Goal: Task Accomplishment & Management: Use online tool/utility

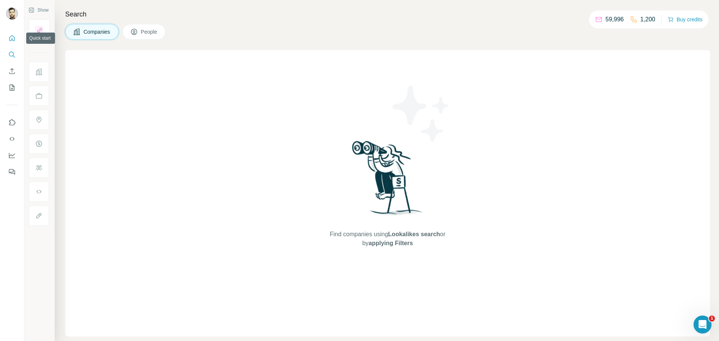
click at [11, 37] on icon "Quick start" at bounding box center [11, 37] width 7 height 7
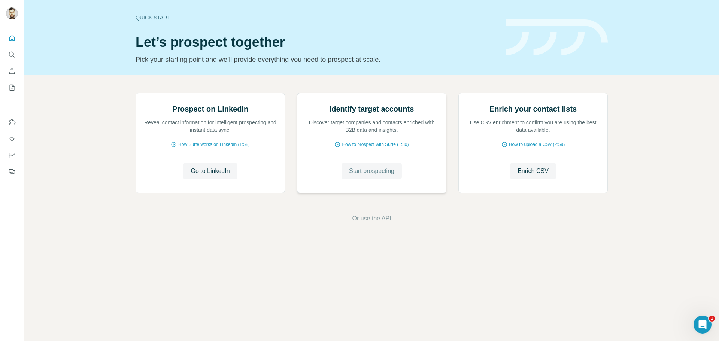
click at [367, 176] on span "Start prospecting" at bounding box center [371, 171] width 45 height 9
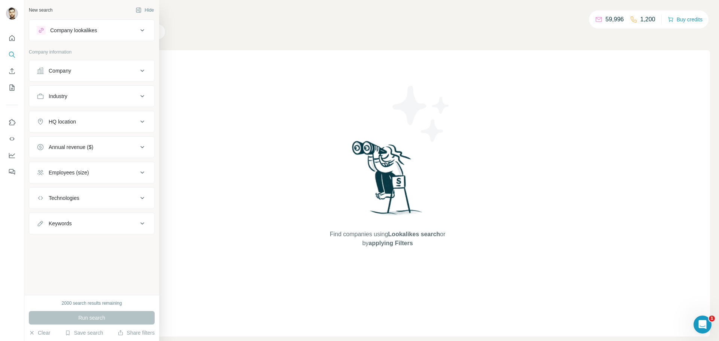
click at [86, 126] on button "HQ location" at bounding box center [91, 122] width 125 height 18
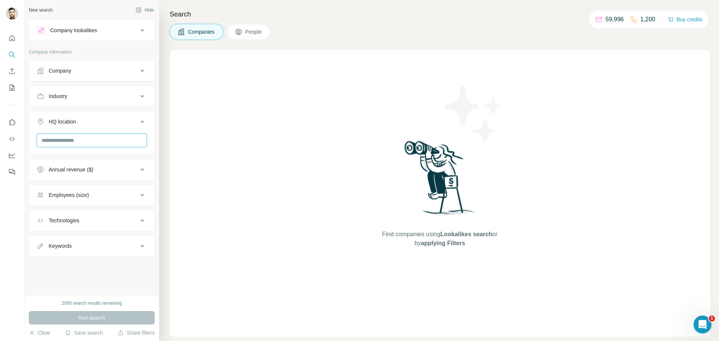
click at [69, 141] on input "text" at bounding box center [92, 140] width 110 height 13
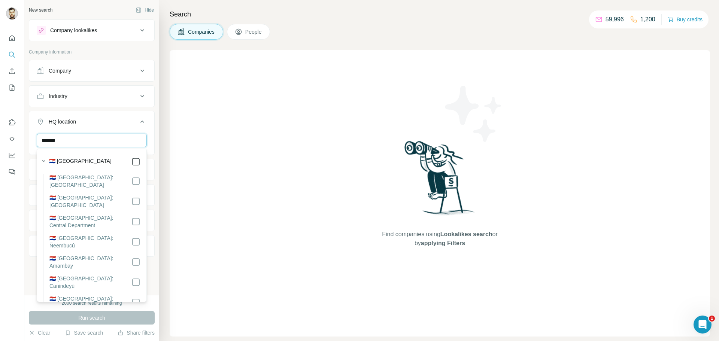
type input "*******"
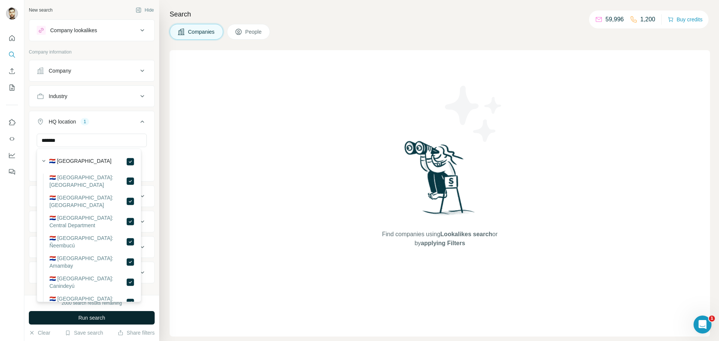
click at [92, 318] on span "Run search" at bounding box center [91, 317] width 27 height 7
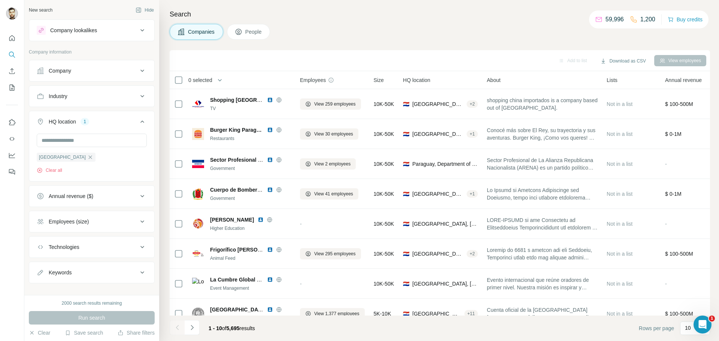
scroll to position [10, 0]
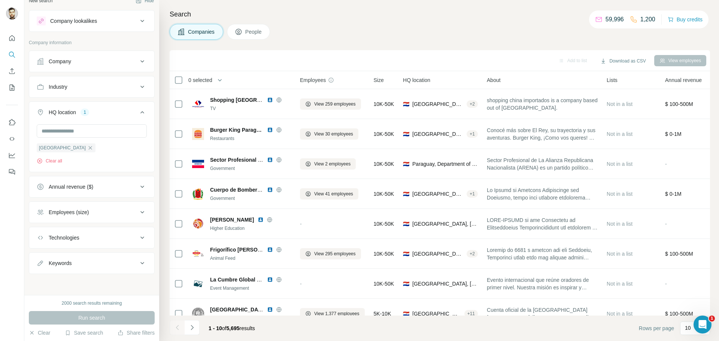
click at [83, 213] on div "Employees (size)" at bounding box center [69, 212] width 40 height 7
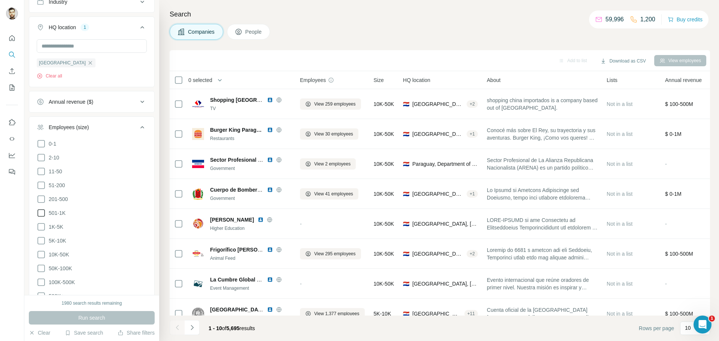
click at [42, 212] on icon at bounding box center [41, 213] width 9 height 9
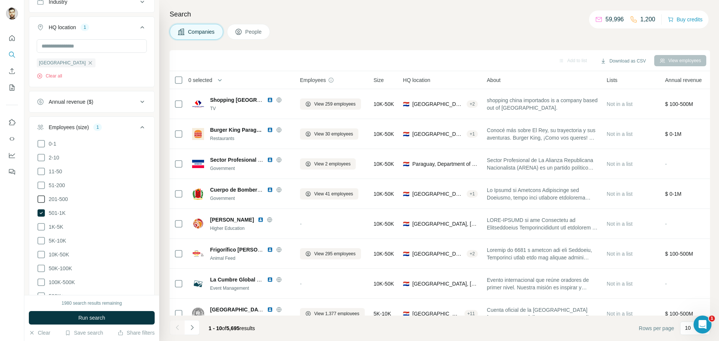
click at [40, 198] on icon at bounding box center [41, 199] width 9 height 9
click at [69, 314] on button "Run search" at bounding box center [92, 317] width 126 height 13
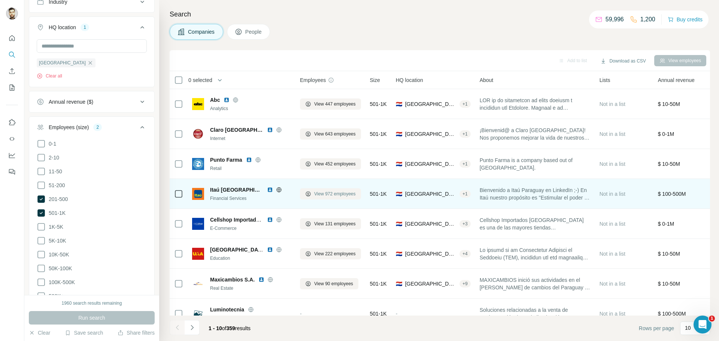
click at [328, 197] on span "View 972 employees" at bounding box center [335, 194] width 42 height 7
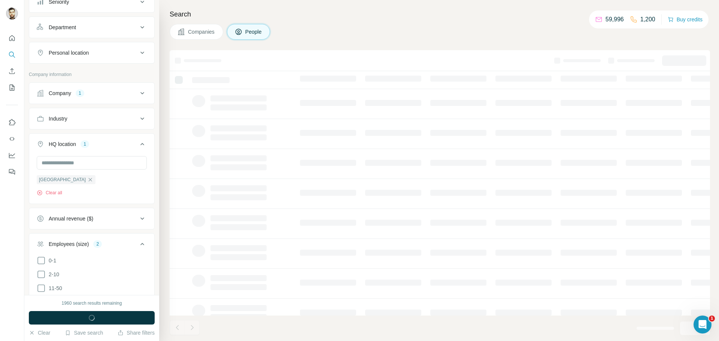
scroll to position [211, 0]
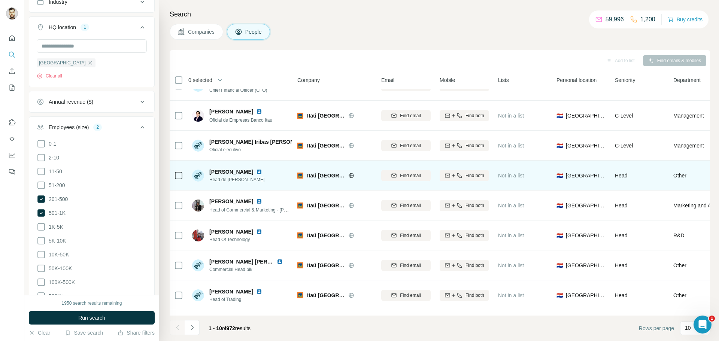
scroll to position [22, 3]
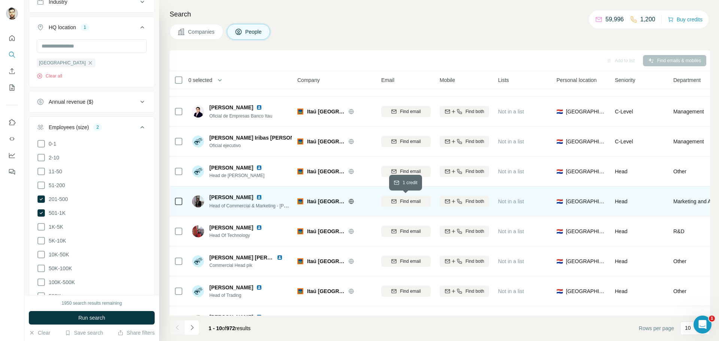
click at [420, 203] on span "Find email" at bounding box center [410, 201] width 21 height 7
click at [511, 200] on span "1 list" at bounding box center [513, 200] width 9 height 7
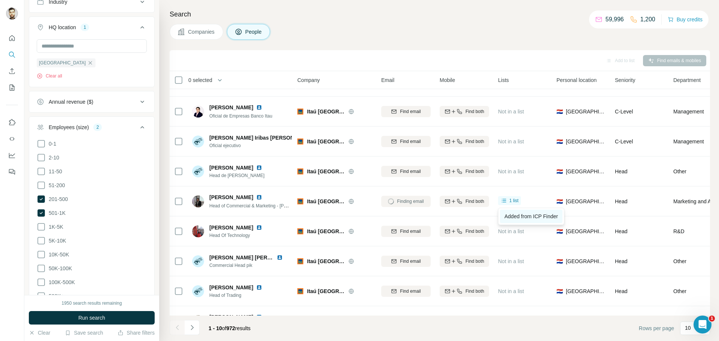
click at [518, 217] on span "Added from ICP Finder" at bounding box center [531, 216] width 54 height 6
